Goal: Use online tool/utility: Utilize a website feature to perform a specific function

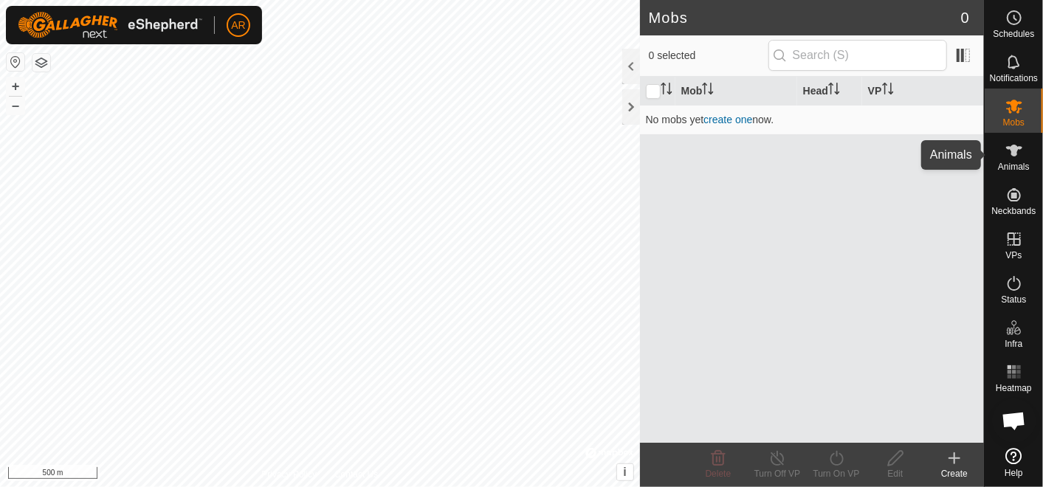
click at [1004, 167] on span "Animals" at bounding box center [1014, 166] width 32 height 9
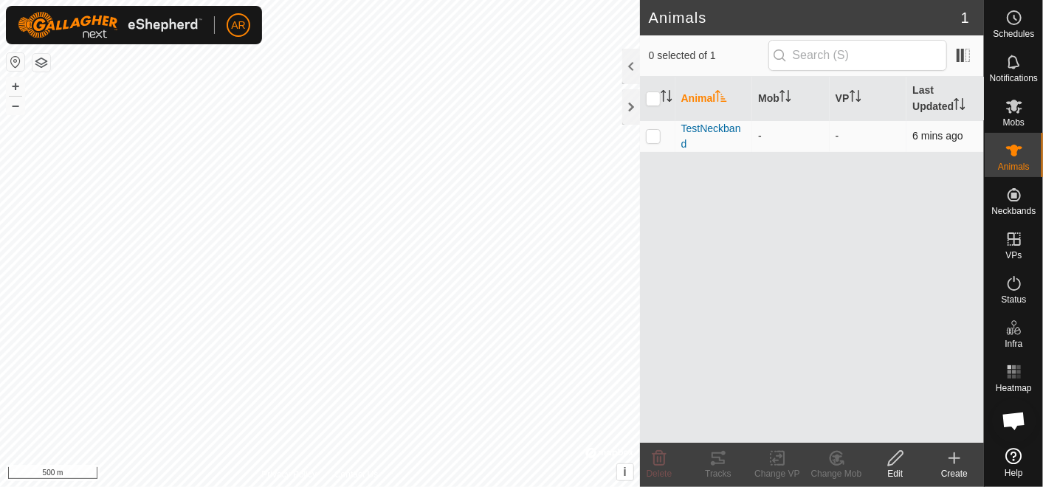
click at [655, 130] on p-checkbox at bounding box center [653, 136] width 15 height 12
checkbox input "true"
click at [720, 471] on div "Tracks" at bounding box center [718, 473] width 59 height 13
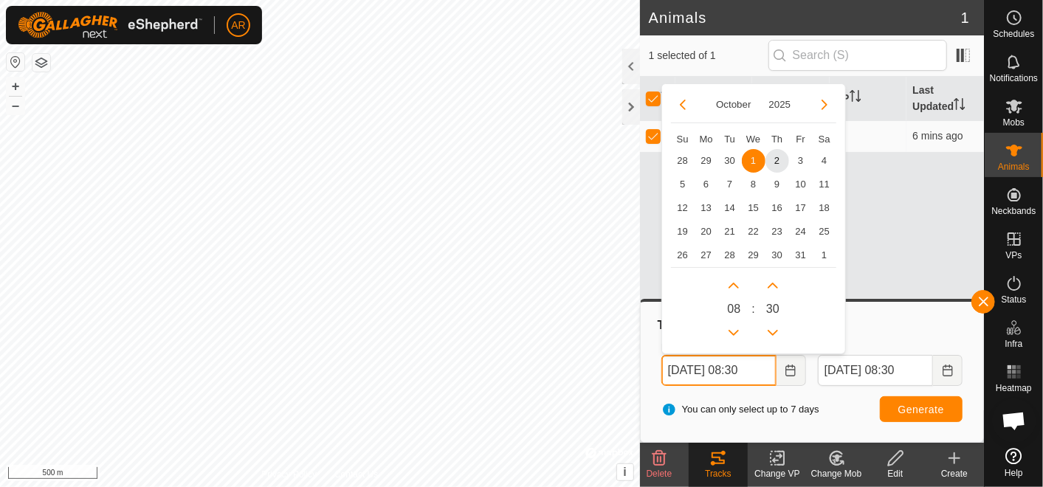
drag, startPoint x: 680, startPoint y: 369, endPoint x: 664, endPoint y: 373, distance: 15.9
click at [664, 373] on input "[DATE] 08:30" at bounding box center [718, 370] width 115 height 31
click at [682, 97] on button "Previous Month" at bounding box center [683, 105] width 24 height 24
click at [729, 251] on span "30" at bounding box center [730, 256] width 24 height 24
type input "[DATE] 08:30"
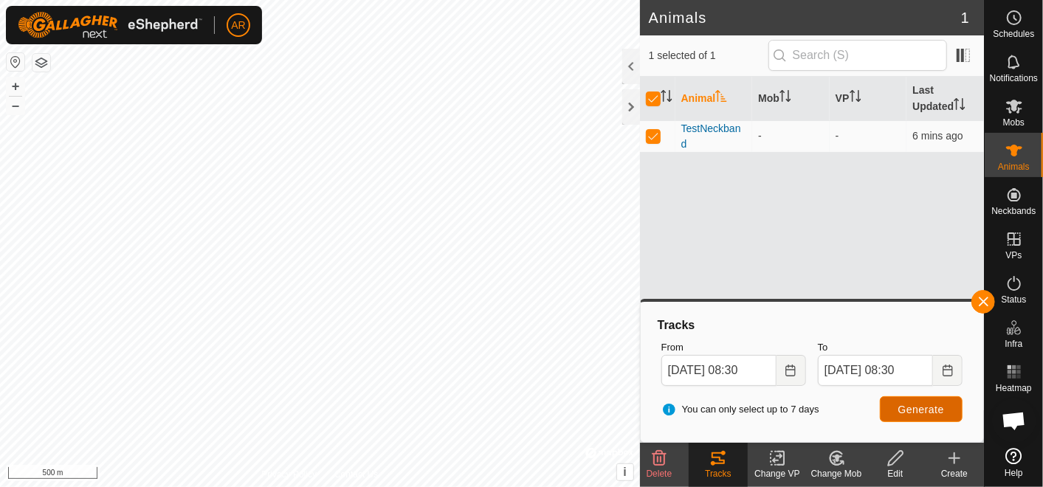
click at [943, 411] on span "Generate" at bounding box center [921, 410] width 46 height 12
